Goal: Find contact information: Find contact information

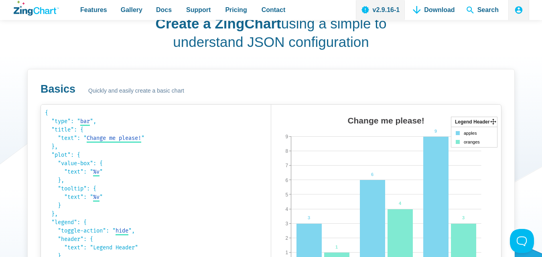
click at [236, 61] on div "Create a ZingChart using a simple to understand JSON configuration Basics Quick…" at bounding box center [271, 182] width 516 height 374
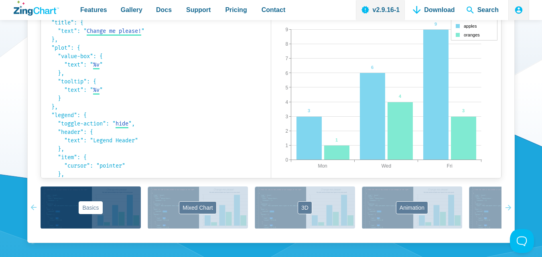
scroll to position [561, 0]
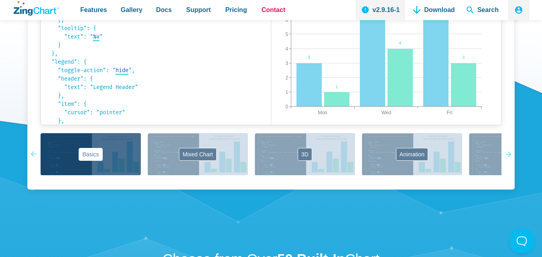
click at [270, 7] on span "Contact" at bounding box center [273, 9] width 24 height 11
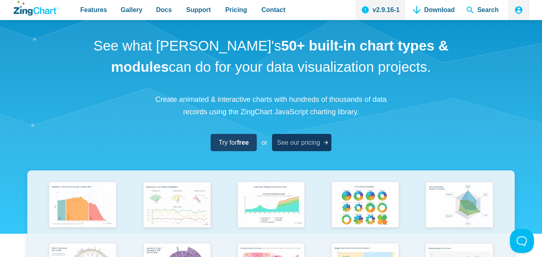
scroll to position [0, 0]
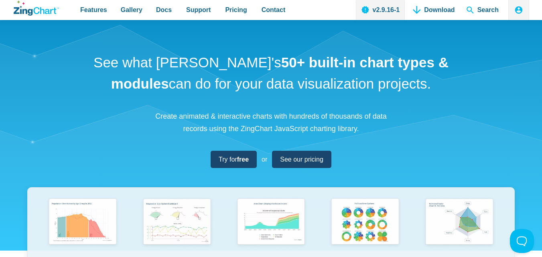
click at [265, 71] on strong "50+ built-in chart types & modules" at bounding box center [279, 73] width 337 height 37
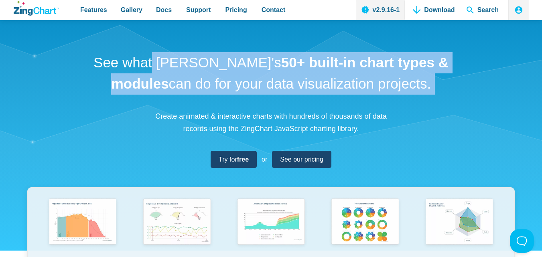
click at [265, 71] on strong "50+ built-in chart types & modules" at bounding box center [279, 73] width 337 height 37
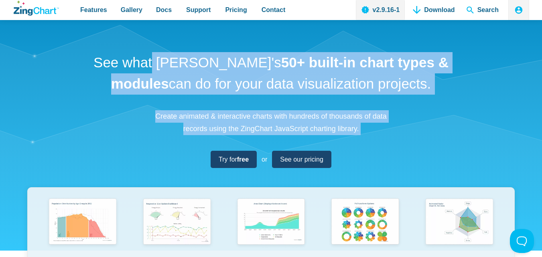
drag, startPoint x: 265, startPoint y: 71, endPoint x: 270, endPoint y: 119, distance: 48.8
click at [270, 119] on div "See what [PERSON_NAME]'s 50+ built-in chart types & modules can do for your dat…" at bounding box center [271, 212] width 542 height 384
copy div "See what [PERSON_NAME]'s 50+ built-in chart types & modules can do for your dat…"
click at [241, 86] on h1 "See what [PERSON_NAME]'s 50+ built-in chart types & modules can do for your dat…" at bounding box center [271, 73] width 361 height 42
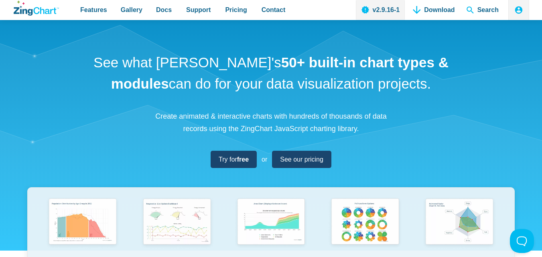
click at [305, 95] on div "See what [PERSON_NAME]'s 50+ built-in chart types & modules can do for your dat…" at bounding box center [271, 212] width 542 height 384
click at [278, 78] on h1 "See what [PERSON_NAME]'s 50+ built-in chart types & modules can do for your dat…" at bounding box center [271, 73] width 361 height 42
click at [271, 88] on h1 "See what [PERSON_NAME]'s 50+ built-in chart types & modules can do for your dat…" at bounding box center [271, 73] width 361 height 42
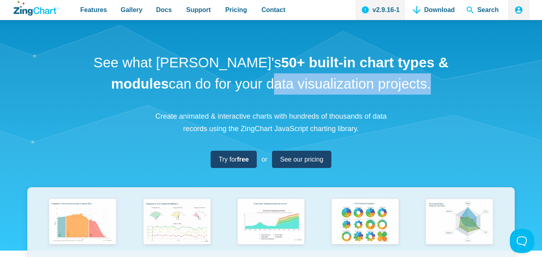
drag, startPoint x: 271, startPoint y: 88, endPoint x: 379, endPoint y: 90, distance: 108.2
click at [379, 90] on h1 "See what [PERSON_NAME]'s 50+ built-in chart types & modules can do for your dat…" at bounding box center [271, 73] width 361 height 42
copy h1 "data visualization projects"
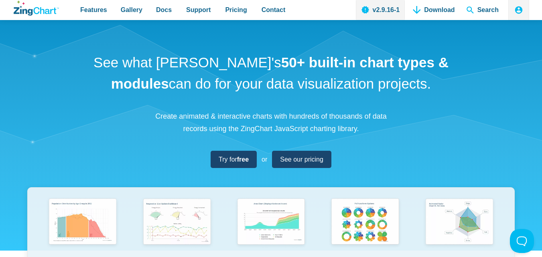
click at [307, 107] on div "See what [PERSON_NAME]'s 50+ built-in chart types & modules can do for your dat…" at bounding box center [271, 212] width 542 height 384
